Goal: Ask a question

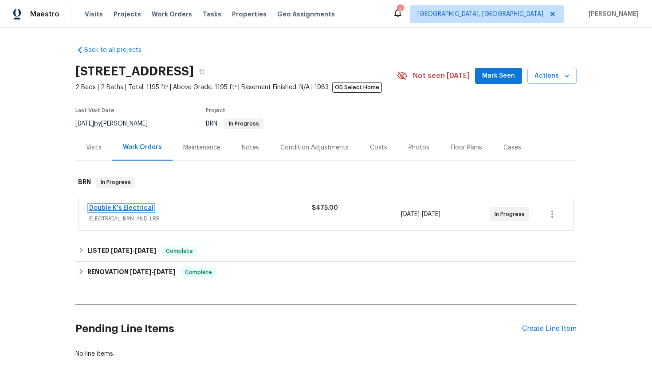
click at [118, 205] on link "Double K's Electrical" at bounding box center [121, 208] width 64 height 6
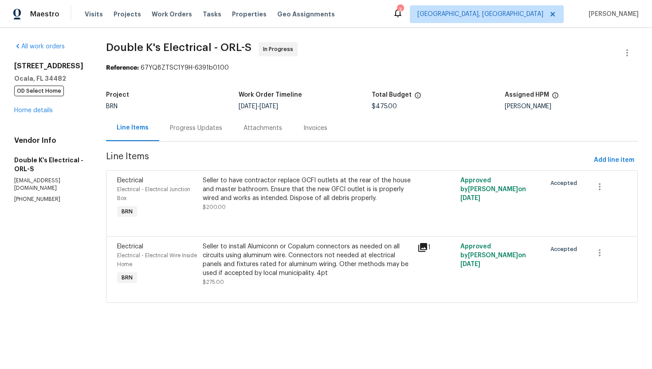
click at [224, 127] on div "Progress Updates" at bounding box center [196, 128] width 74 height 26
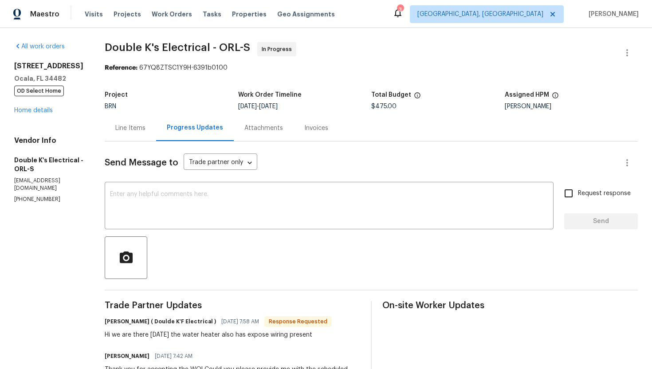
click at [145, 121] on div "Line Items" at bounding box center [130, 128] width 51 height 26
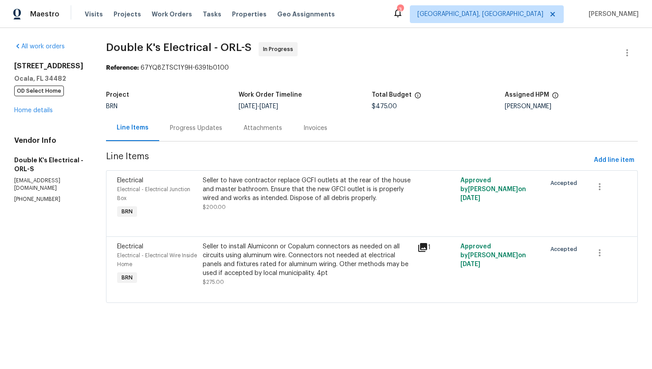
click at [212, 125] on div "Progress Updates" at bounding box center [196, 128] width 52 height 9
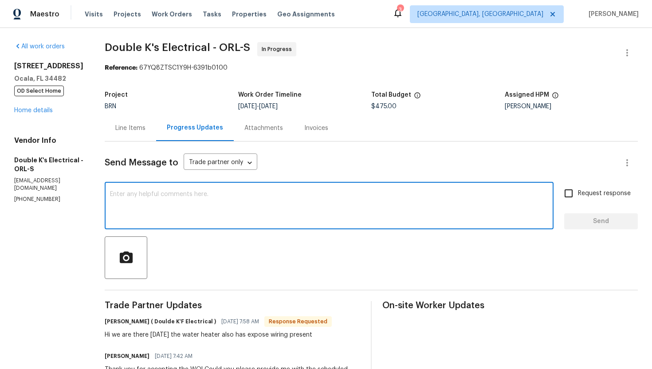
click at [236, 211] on textarea at bounding box center [329, 206] width 438 height 31
type textarea "Please let me know how much is it gonna cost to repair this?"
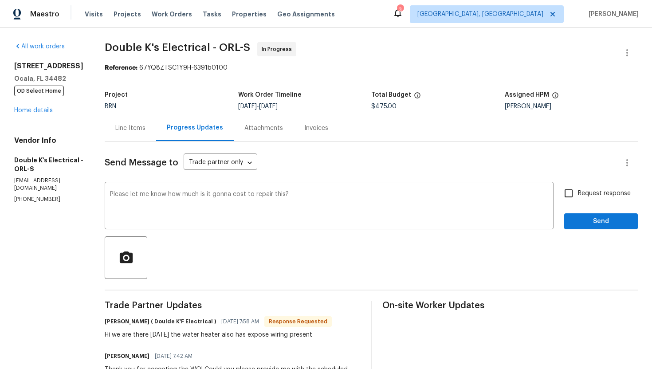
click at [603, 195] on span "Request response" at bounding box center [604, 193] width 53 height 9
click at [578, 195] on input "Request response" at bounding box center [568, 193] width 19 height 19
checkbox input "true"
click at [604, 212] on div "Request response Send" at bounding box center [601, 206] width 74 height 45
click at [594, 220] on span "Send" at bounding box center [600, 221] width 59 height 11
